Goal: Navigation & Orientation: Find specific page/section

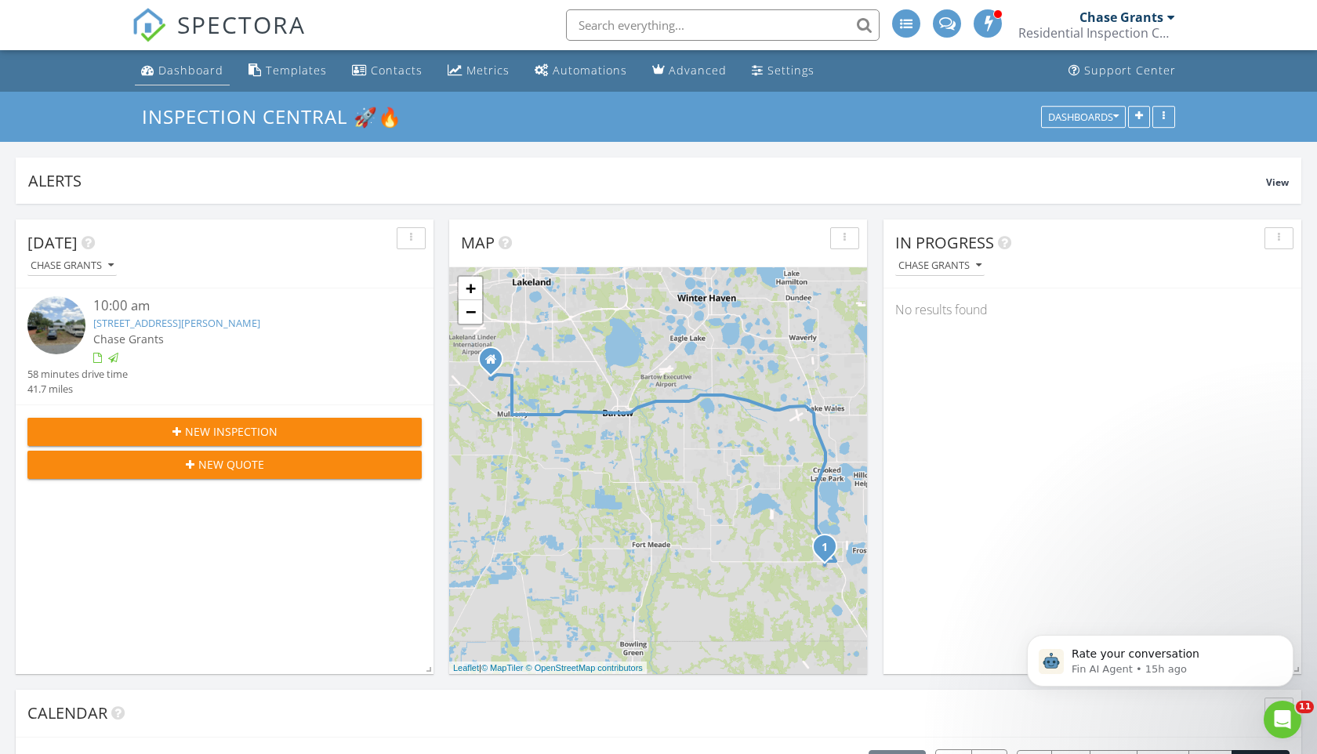
scroll to position [1427, 1317]
click at [150, 64] on div "Dashboard" at bounding box center [147, 69] width 13 height 13
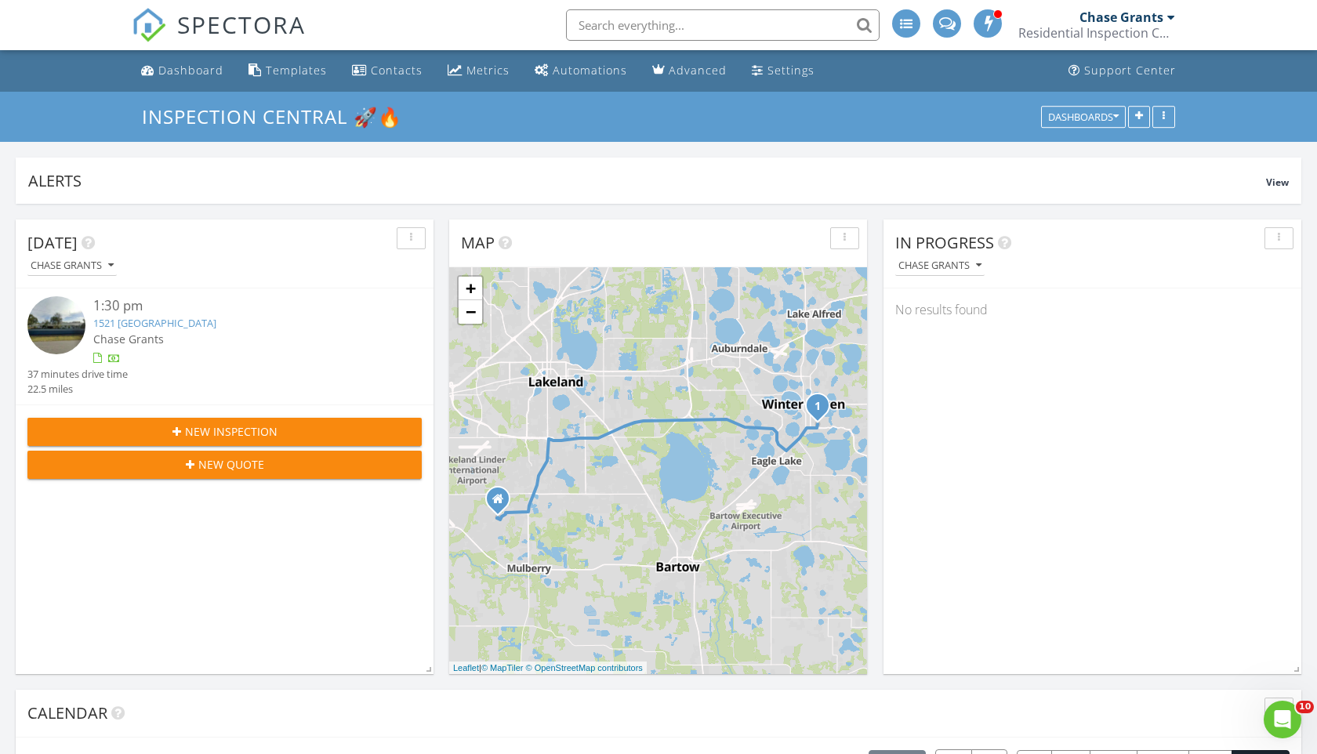
click at [216, 323] on link "1521 Oakview Cir SE, Winter Haven, FL 33880" at bounding box center [154, 323] width 123 height 14
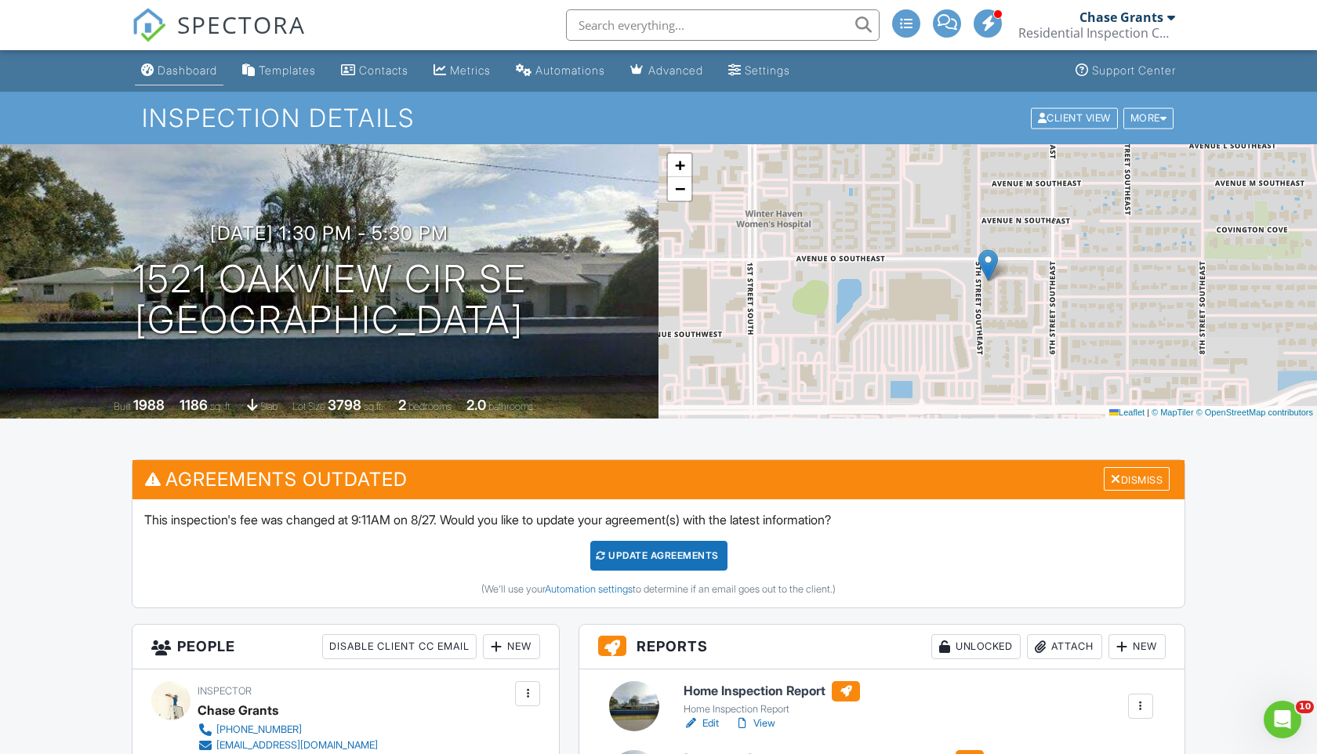
click at [196, 68] on div "Dashboard" at bounding box center [188, 69] width 60 height 13
